Goal: Task Accomplishment & Management: Use online tool/utility

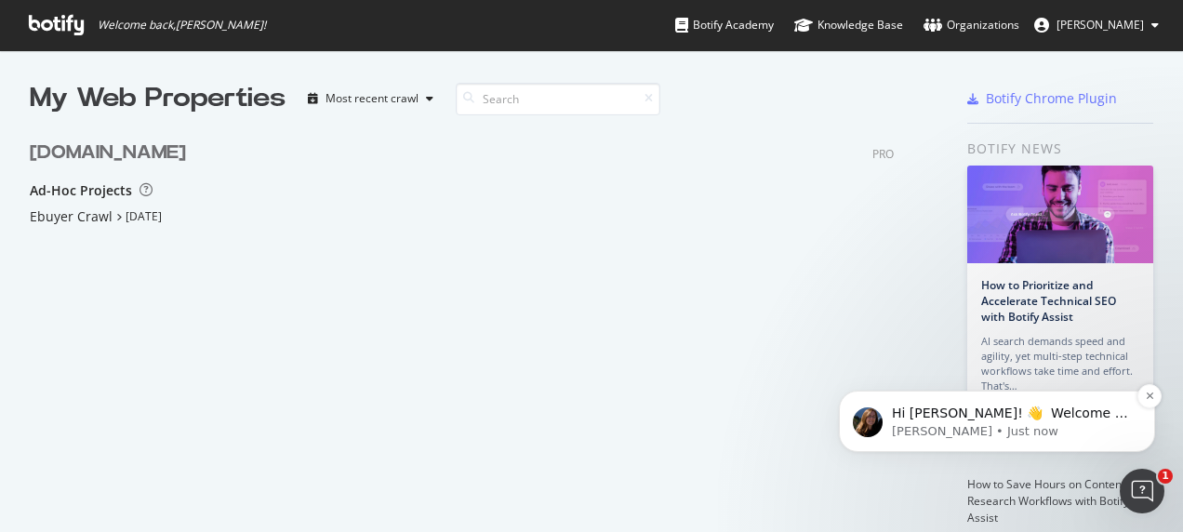
click at [971, 428] on p "[PERSON_NAME] • Just now" at bounding box center [1012, 431] width 240 height 17
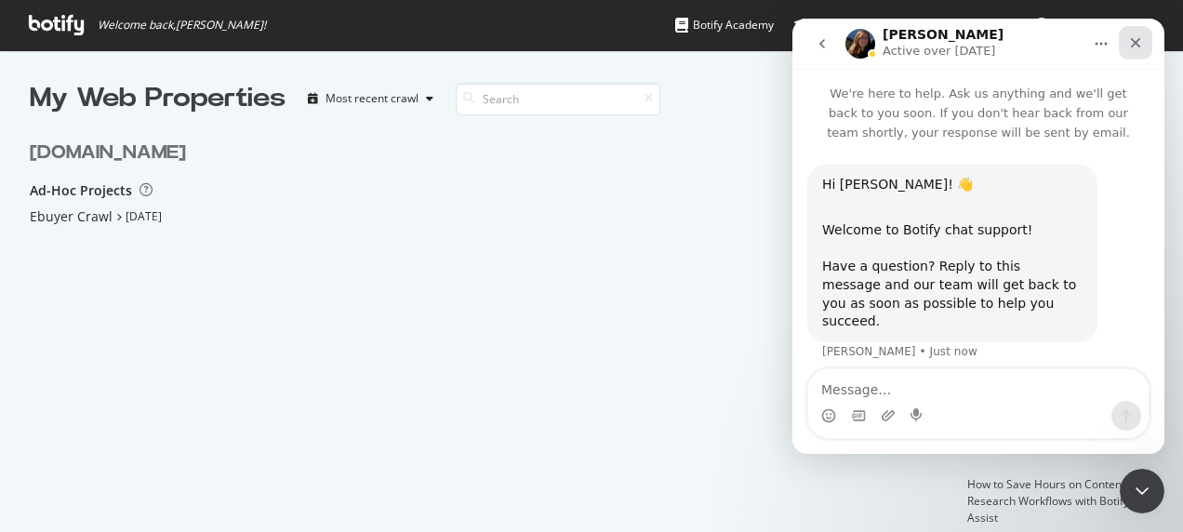
click at [1133, 44] on icon "Close" at bounding box center [1136, 43] width 10 height 10
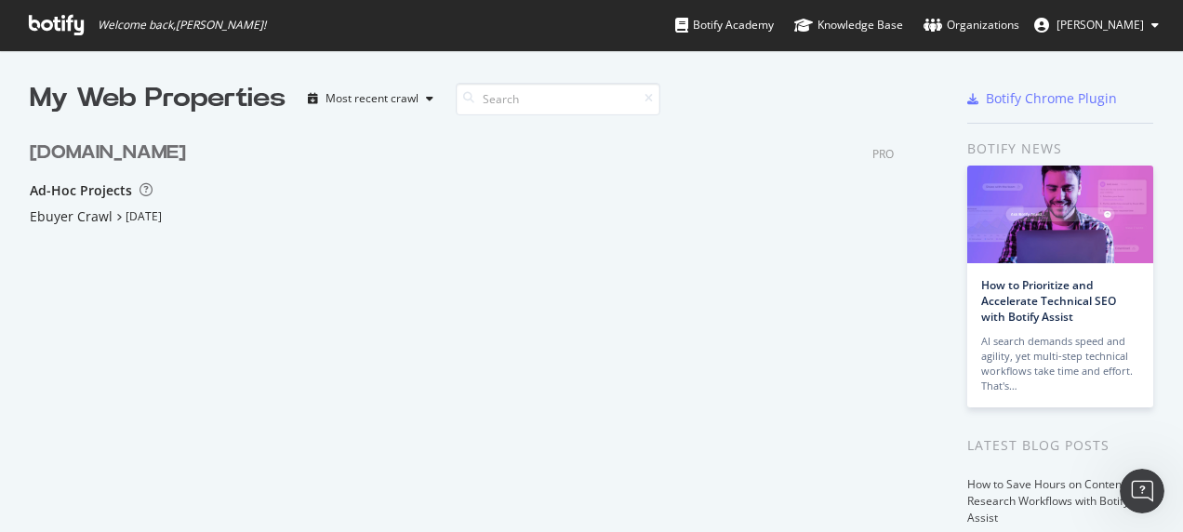
click at [330, 245] on div "[DOMAIN_NAME] PRO Ad-Hoc Projects Ebuyer Crawl [DATE]" at bounding box center [469, 248] width 879 height 262
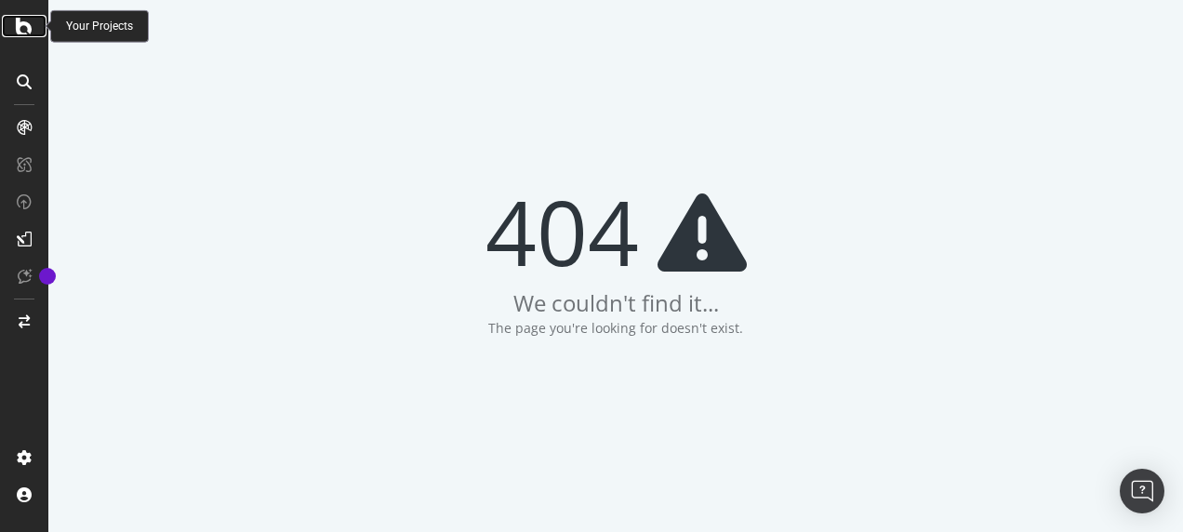
click at [20, 28] on icon at bounding box center [24, 26] width 17 height 22
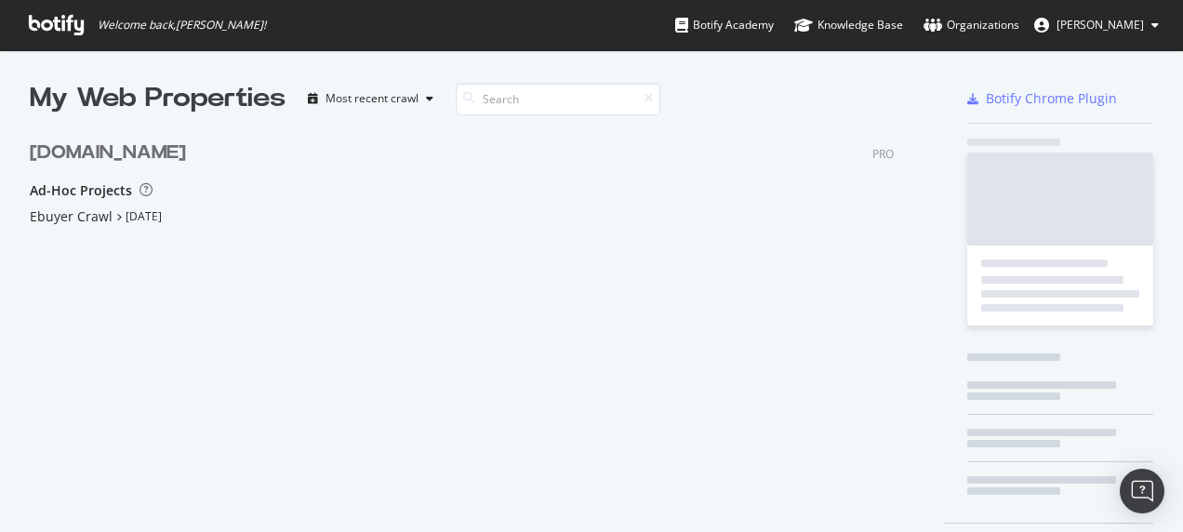
scroll to position [247, 864]
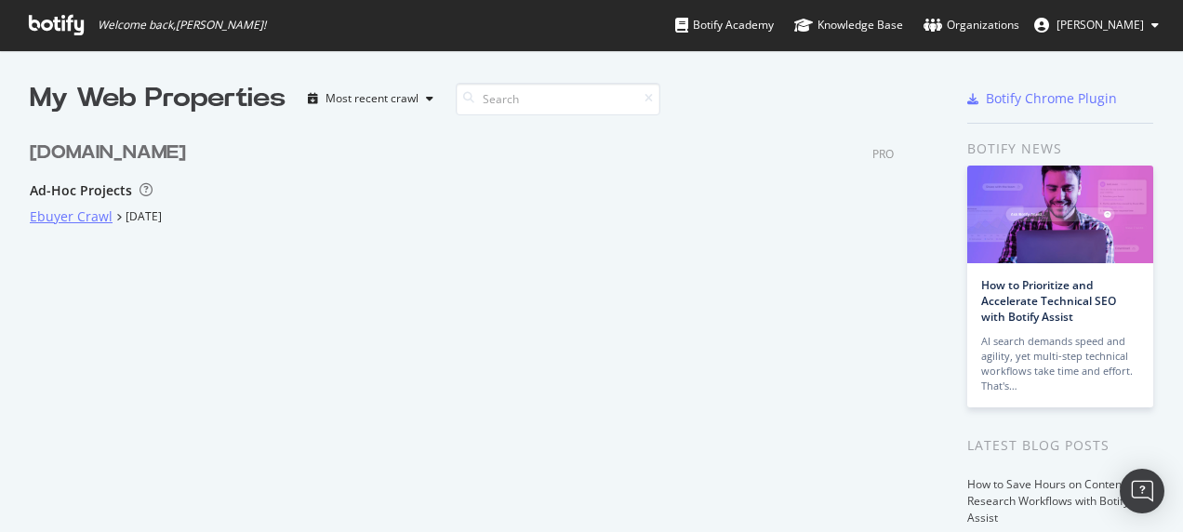
click at [85, 218] on div "Ebuyer Crawl" at bounding box center [71, 216] width 83 height 19
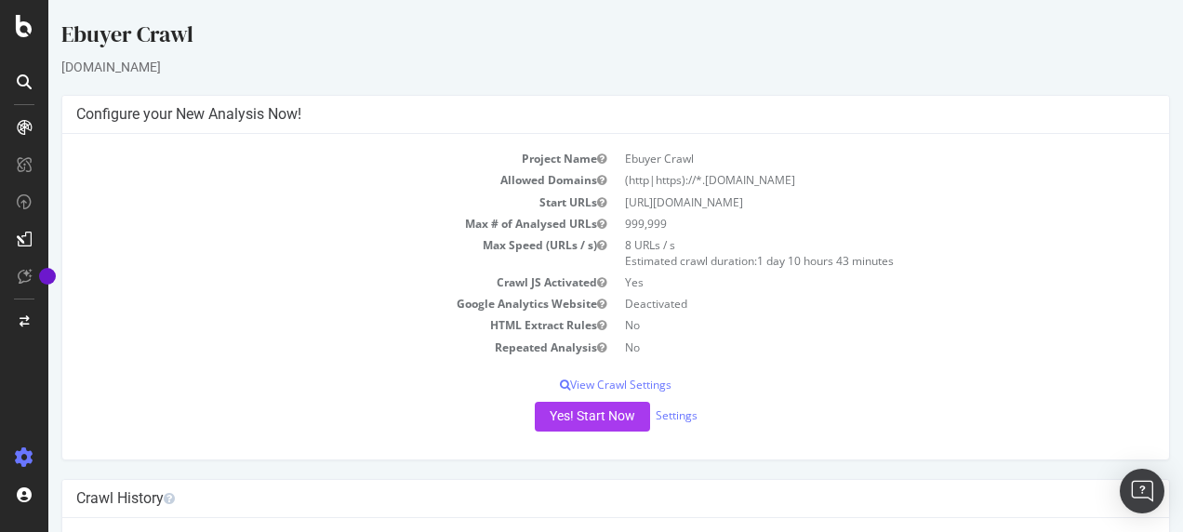
drag, startPoint x: 614, startPoint y: 198, endPoint x: 774, endPoint y: 201, distance: 159.9
click at [774, 201] on td "[URL][DOMAIN_NAME]" at bounding box center [885, 202] width 539 height 21
copy td "[URL][DOMAIN_NAME]"
click at [461, 311] on td "Google Analytics Website" at bounding box center [345, 303] width 539 height 21
